Goal: Task Accomplishment & Management: Use online tool/utility

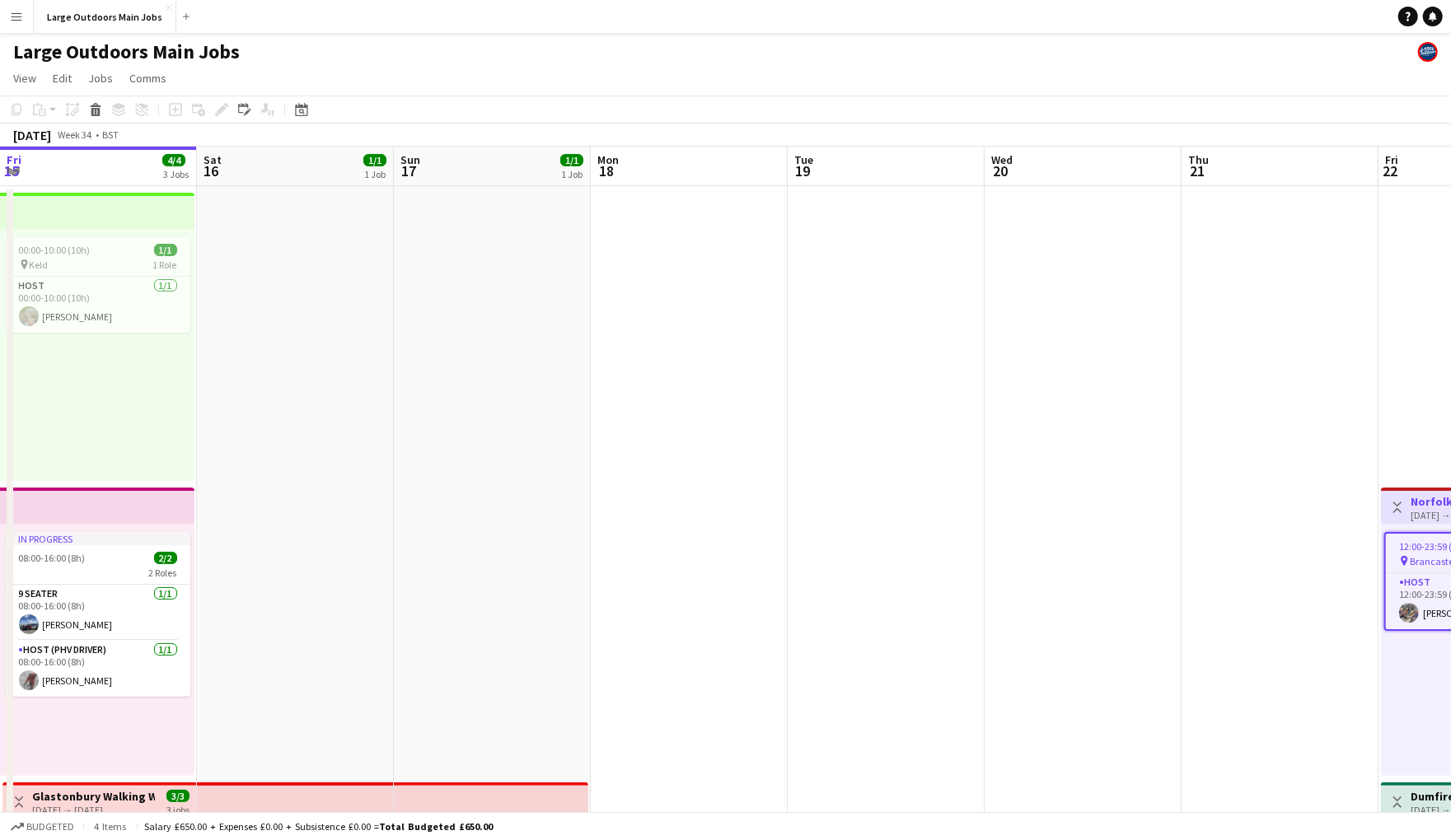
scroll to position [0, 689]
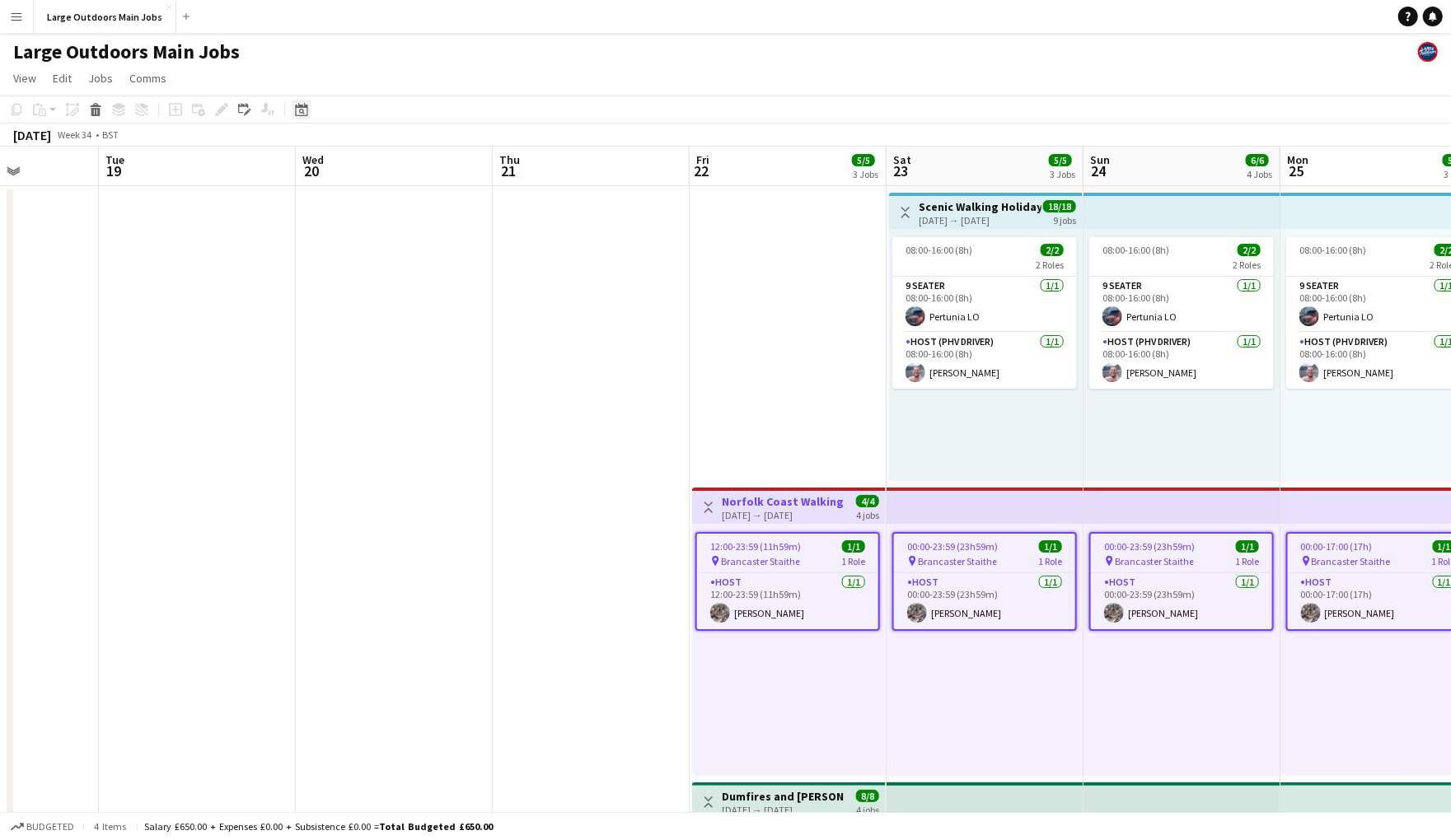
click at [302, 112] on icon "Date picker" at bounding box center [301, 109] width 13 height 13
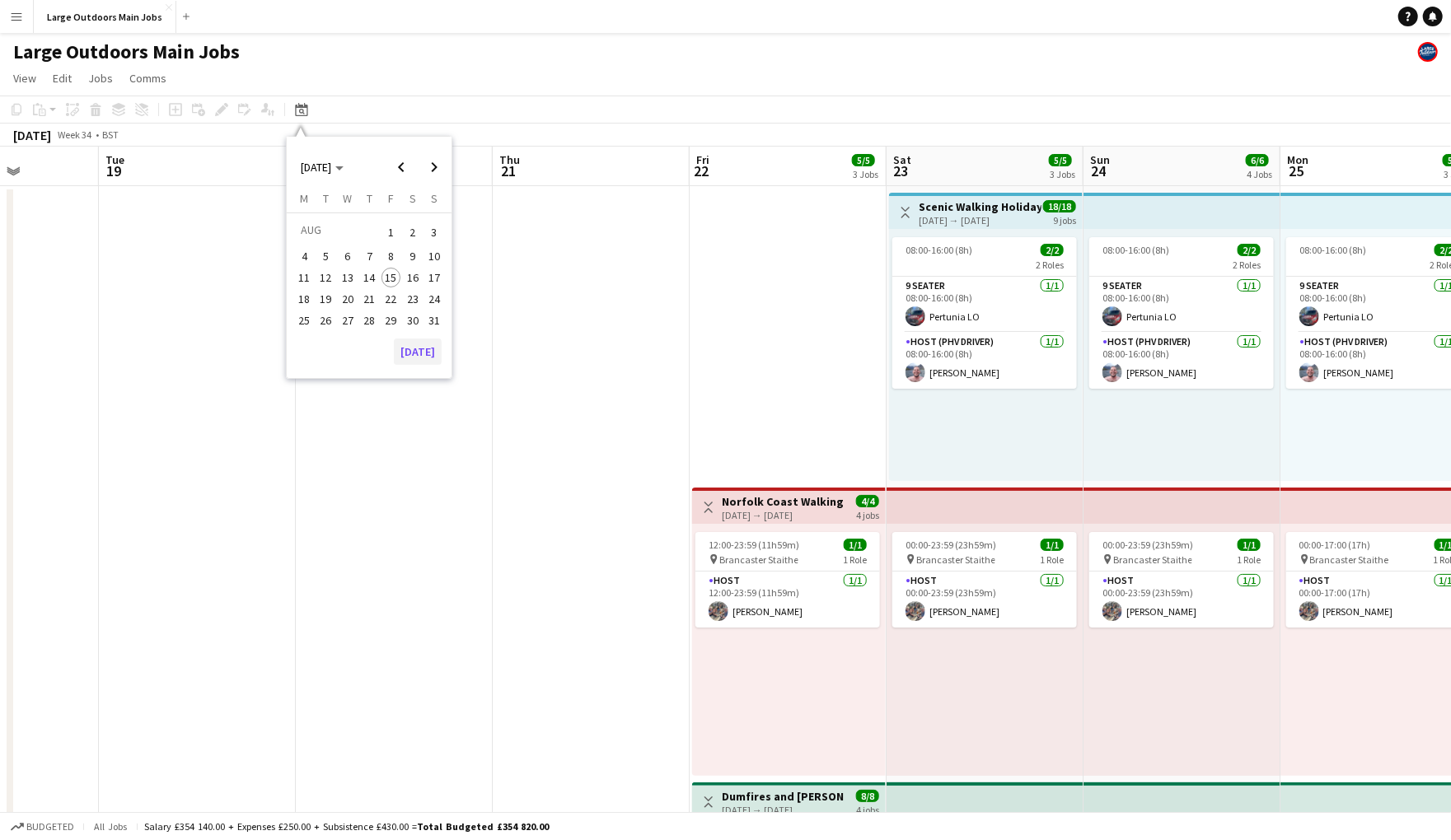
click at [410, 363] on button "[DATE]" at bounding box center [417, 352] width 48 height 26
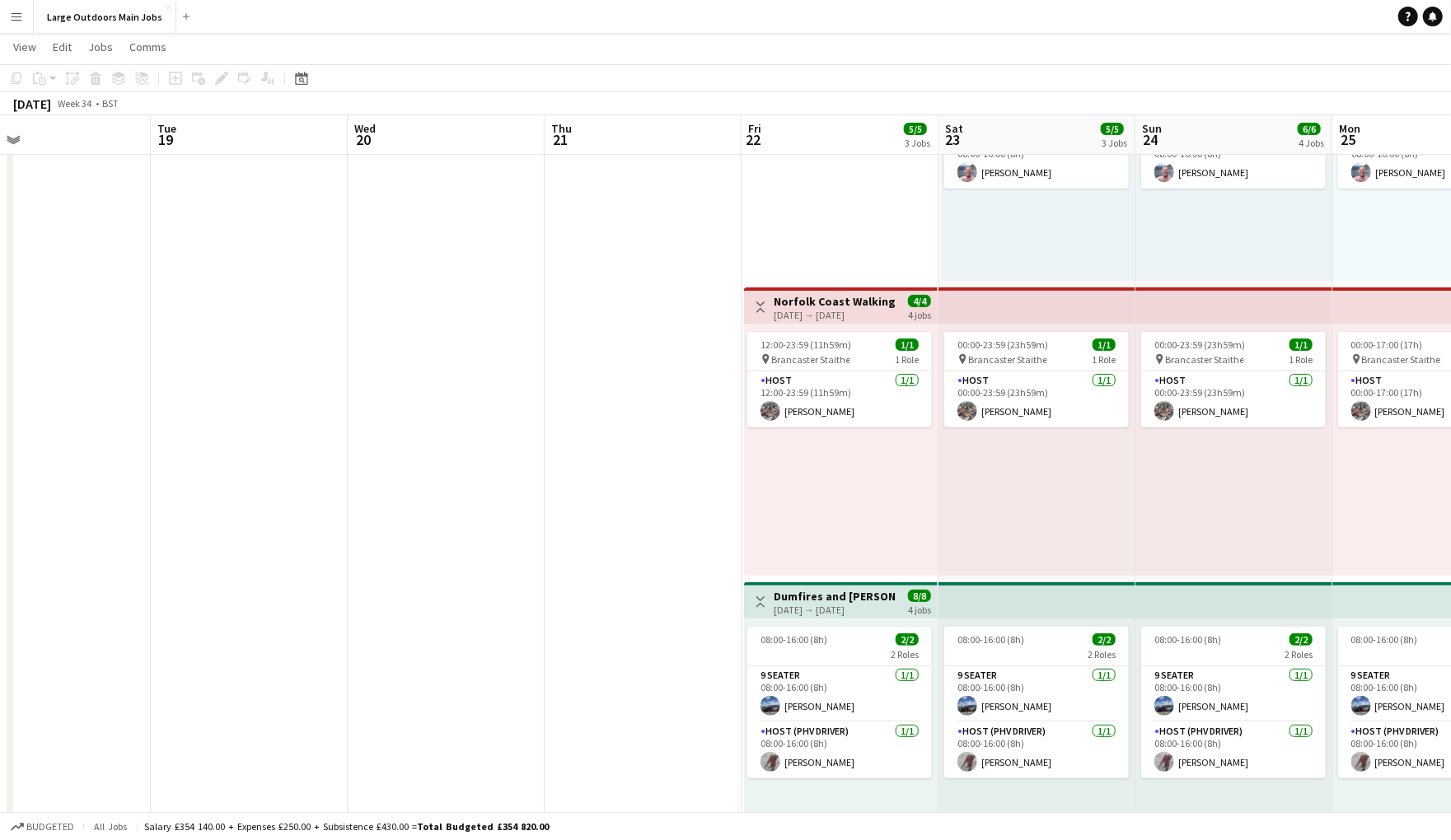
scroll to position [200, 0]
